Goal: Find contact information: Obtain details needed to contact an individual or organization

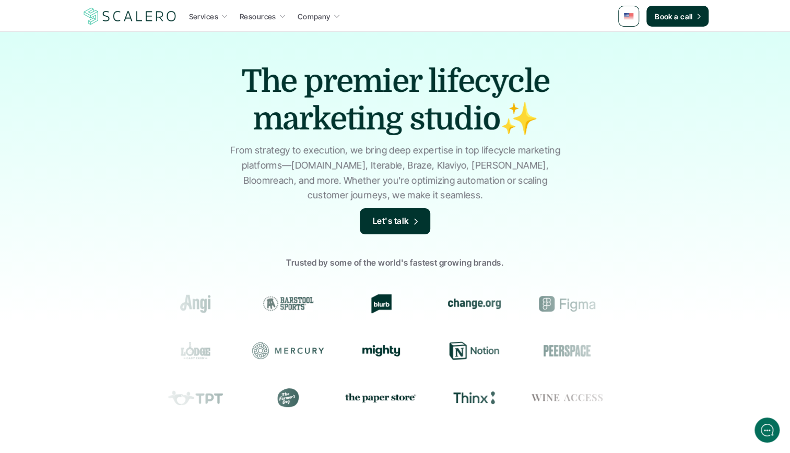
click at [117, 27] on nav "Services Resources Company Book a call" at bounding box center [395, 16] width 790 height 31
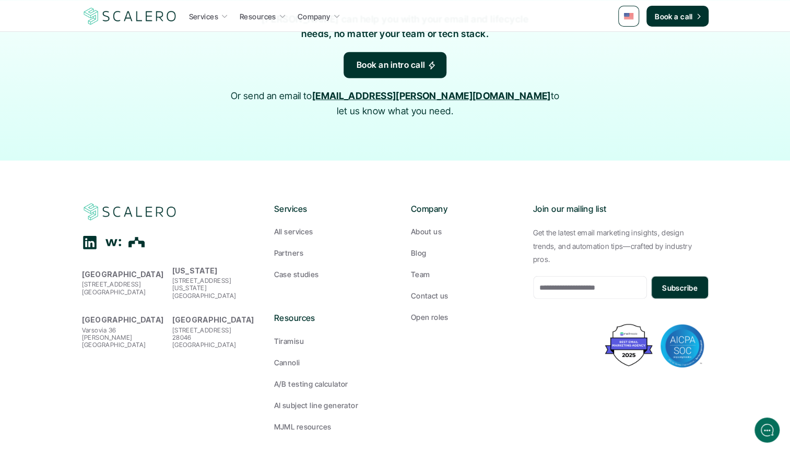
scroll to position [1695, 0]
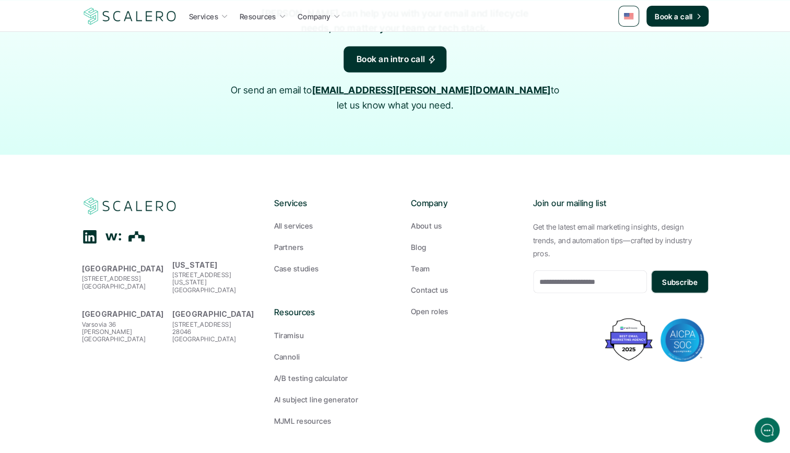
click at [419, 220] on p "About us" at bounding box center [426, 225] width 31 height 11
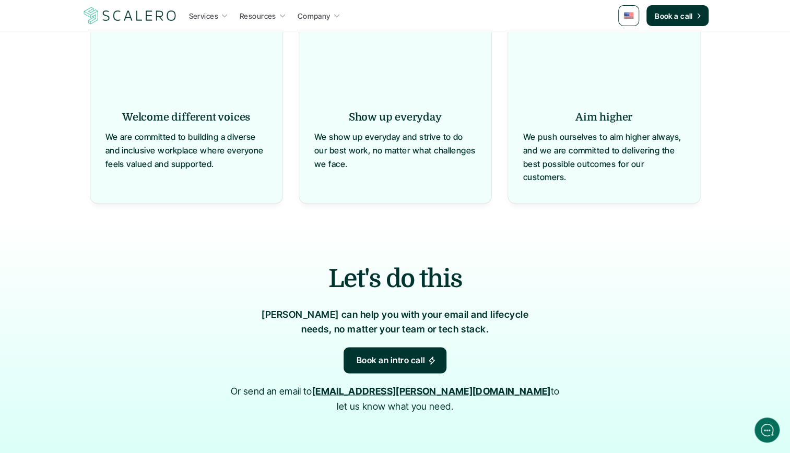
scroll to position [1187, 0]
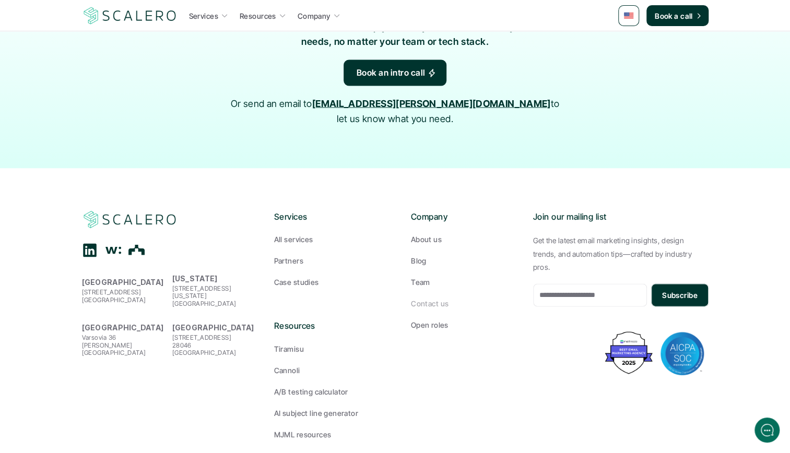
click at [427, 298] on p "Contact us" at bounding box center [430, 303] width 38 height 11
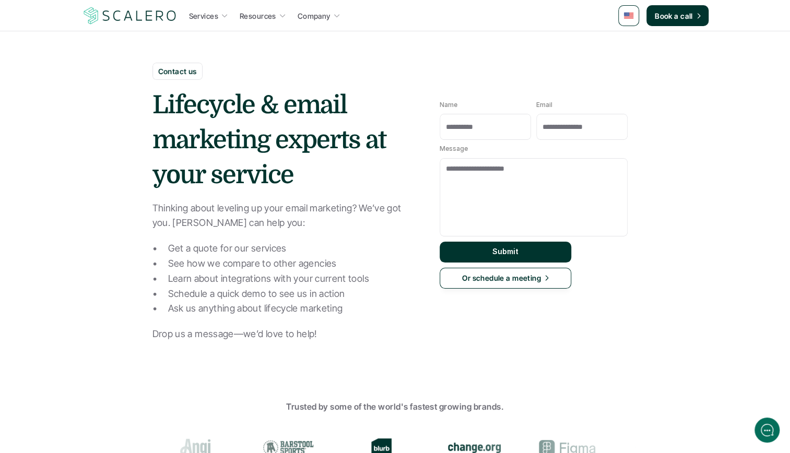
scroll to position [442, 0]
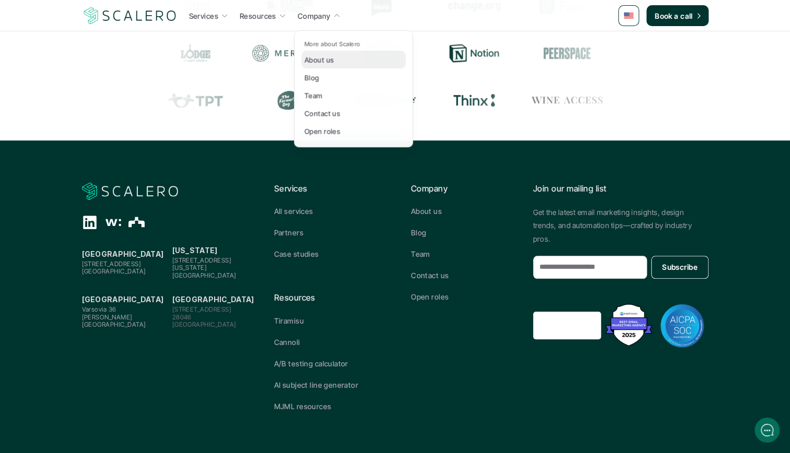
click at [321, 54] on div "About us" at bounding box center [321, 60] width 35 height 12
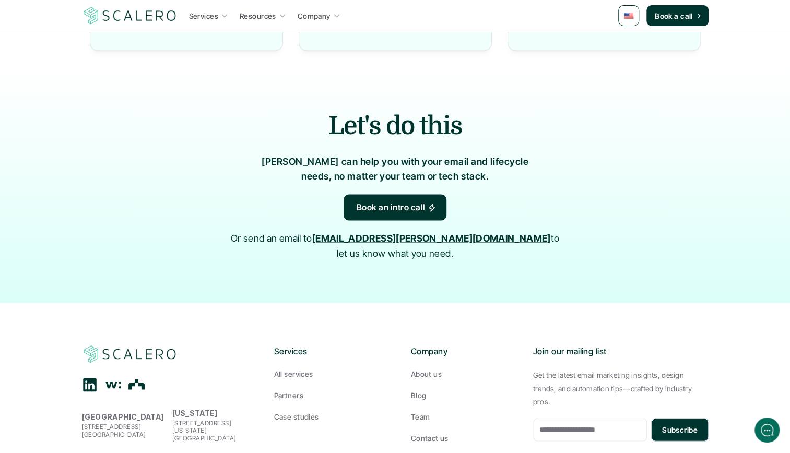
scroll to position [1187, 0]
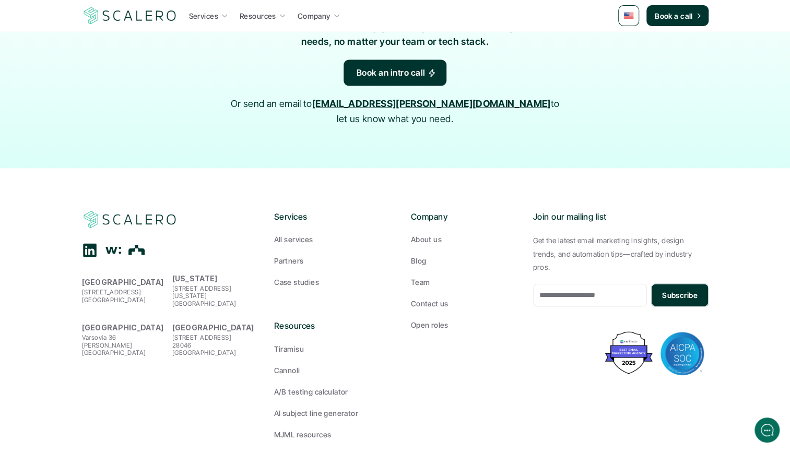
drag, startPoint x: 140, startPoint y: 269, endPoint x: 80, endPoint y: 253, distance: 61.7
click at [80, 253] on footer "San Francisco 2201 Broadway, 4th fl Oakland, CA 94612 New York 33 Irving Place …" at bounding box center [395, 325] width 790 height 313
click at [140, 276] on p "[GEOGRAPHIC_DATA]" at bounding box center [124, 282] width 85 height 13
click at [136, 289] on p "2201 Broadway, 4th fl Oakland, CA 94612" at bounding box center [124, 296] width 85 height 15
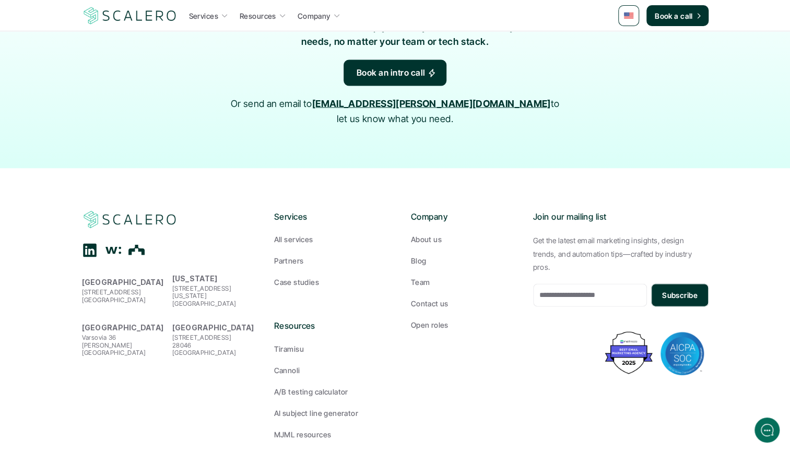
click at [136, 289] on p "2201 Broadway, 4th fl Oakland, CA 94612" at bounding box center [124, 296] width 85 height 15
drag, startPoint x: 136, startPoint y: 269, endPoint x: 138, endPoint y: 283, distance: 13.7
click at [138, 283] on div "San Francisco 2201 Broadway, 4th fl Oakland, CA 94612 New York 33 Irving Place …" at bounding box center [169, 283] width 175 height 147
drag, startPoint x: 139, startPoint y: 267, endPoint x: 80, endPoint y: 255, distance: 59.8
click at [80, 255] on footer "San Francisco 2201 Broadway, 4th fl Oakland, CA 94612 New York 33 Irving Place …" at bounding box center [395, 325] width 790 height 313
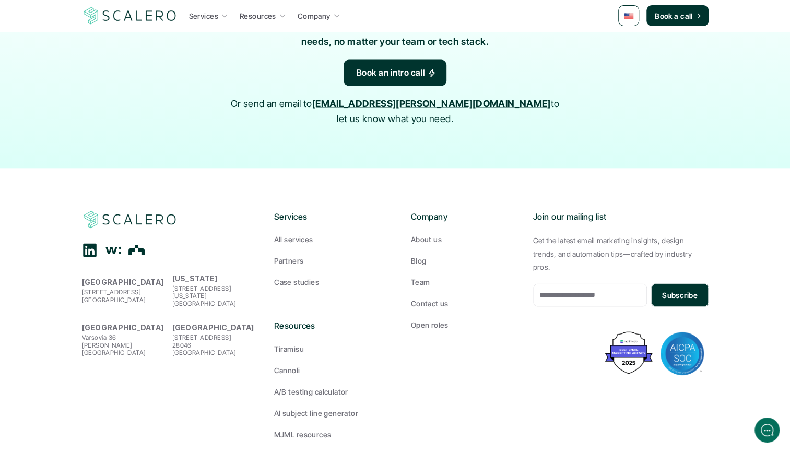
copy div "San Francisco 2201 Broadway, 4th fl Oakland, CA 94612"
click at [127, 278] on strong "[GEOGRAPHIC_DATA]" at bounding box center [123, 282] width 82 height 9
drag, startPoint x: 145, startPoint y: 267, endPoint x: 80, endPoint y: 256, distance: 65.1
click at [80, 256] on footer "San Francisco 2201 Broadway, 4th fl Oakland, CA 94612 New York 33 Irving Place …" at bounding box center [395, 325] width 790 height 313
copy p "2201 Broadway, 4th fl Oakland, CA 94612"
